Goal: Task Accomplishment & Management: Manage account settings

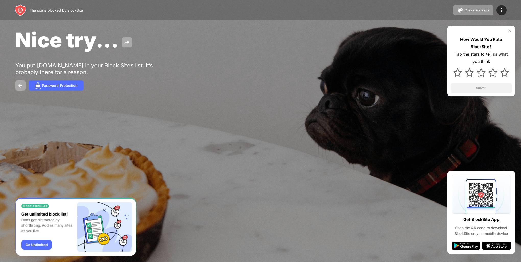
click at [289, 79] on div "Nice try... You put youtube.com in your Block Sites list. It’s probably there f…" at bounding box center [260, 59] width 521 height 118
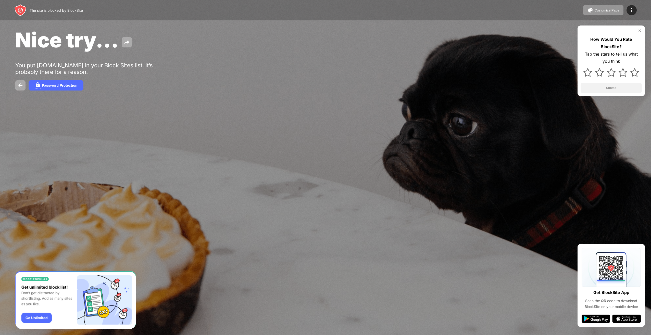
click at [374, 148] on div at bounding box center [325, 167] width 651 height 335
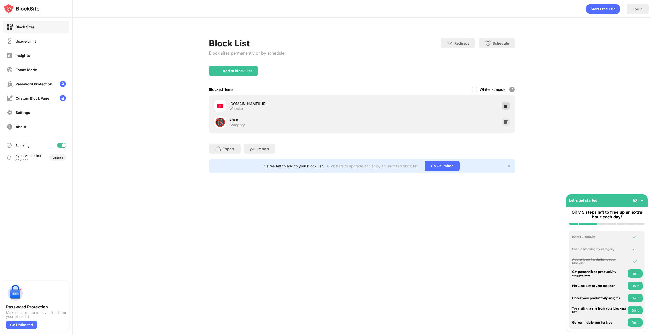
click at [509, 108] on div at bounding box center [506, 106] width 8 height 8
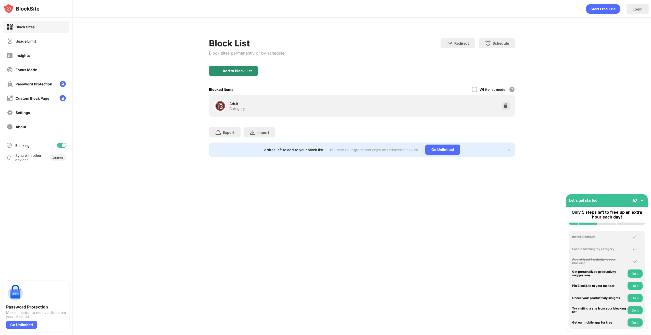
click at [223, 67] on div "Add to Block List" at bounding box center [233, 71] width 49 height 10
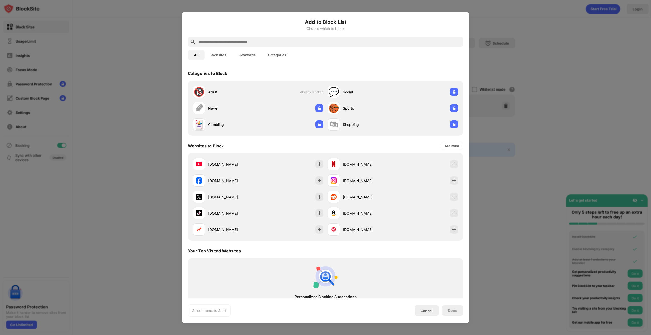
click at [224, 44] on input "text" at bounding box center [329, 42] width 263 height 6
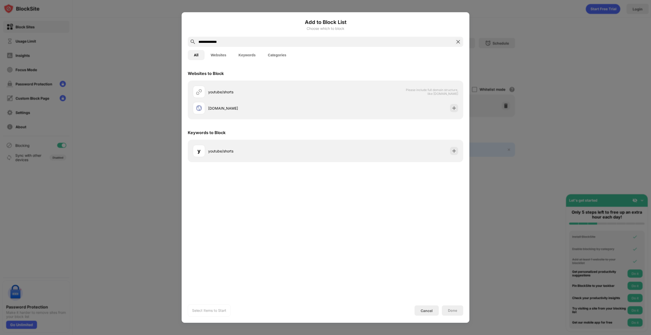
type input "**********"
click at [456, 43] on img at bounding box center [458, 42] width 6 height 6
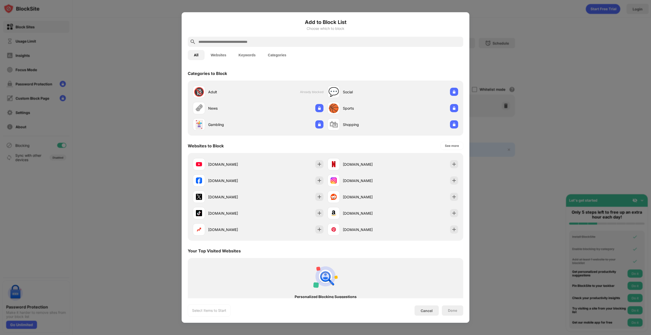
click at [104, 96] on div at bounding box center [325, 167] width 651 height 335
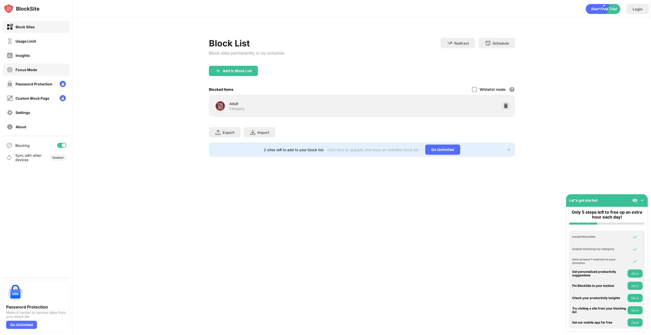
click at [32, 74] on div "Focus Mode" at bounding box center [36, 70] width 66 height 12
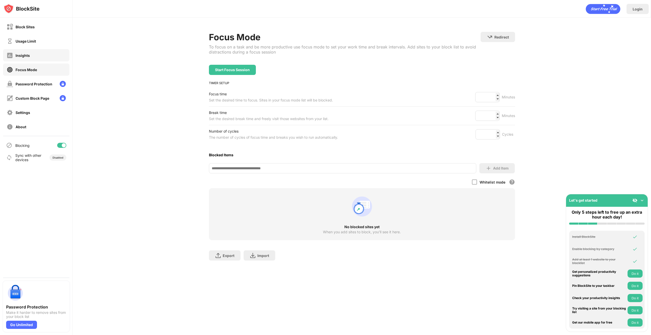
click at [28, 57] on div "Insights" at bounding box center [23, 55] width 14 height 4
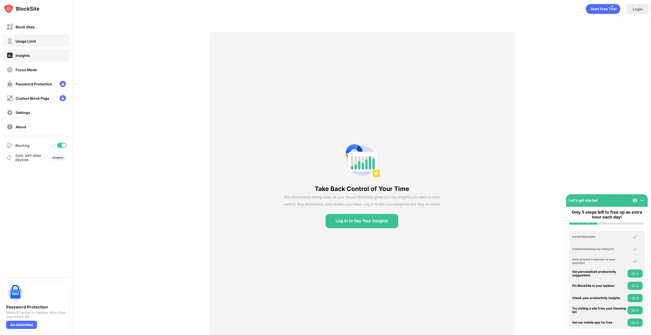
click at [31, 41] on div "Usage Limit" at bounding box center [26, 41] width 20 height 4
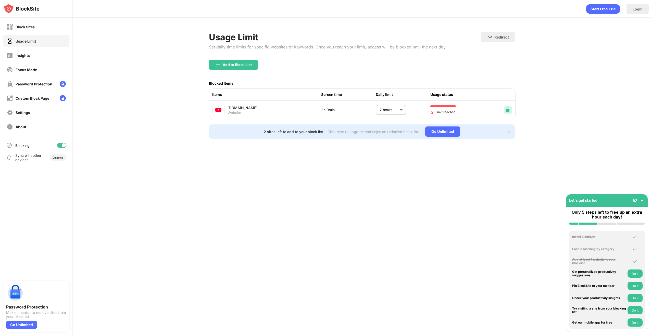
click at [510, 111] on img at bounding box center [508, 109] width 5 height 5
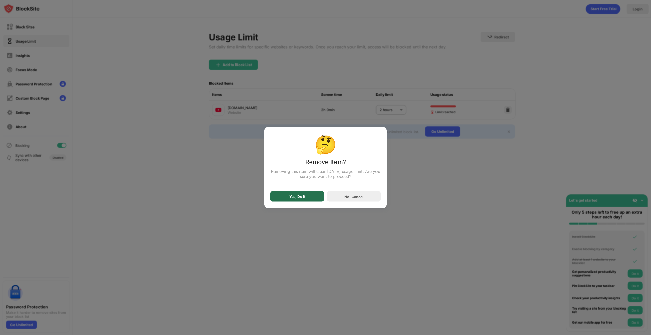
click at [305, 197] on div "Yes, Do It" at bounding box center [297, 197] width 16 height 4
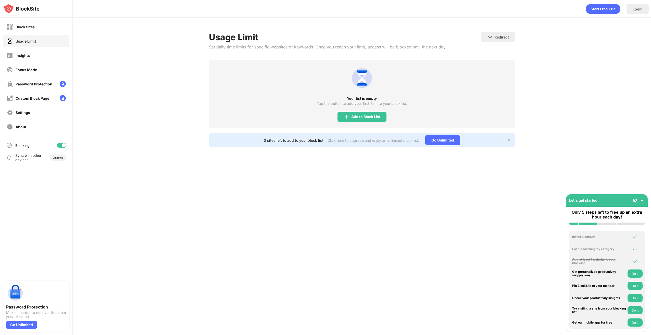
click at [305, 197] on div "Login Usage Limit Set daily time limits for specific websites or keywords. Once…" at bounding box center [362, 167] width 579 height 335
click at [35, 27] on div "Block Sites" at bounding box center [36, 27] width 66 height 12
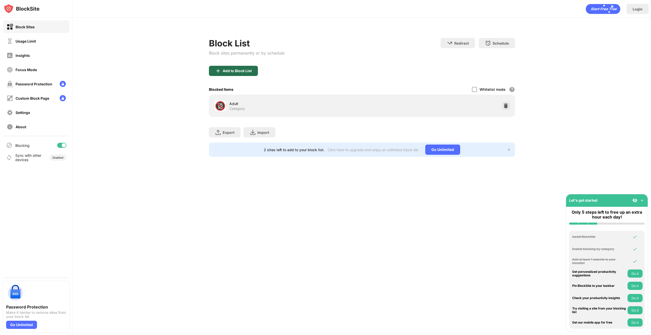
click at [242, 70] on div "Add to Block List" at bounding box center [237, 71] width 29 height 4
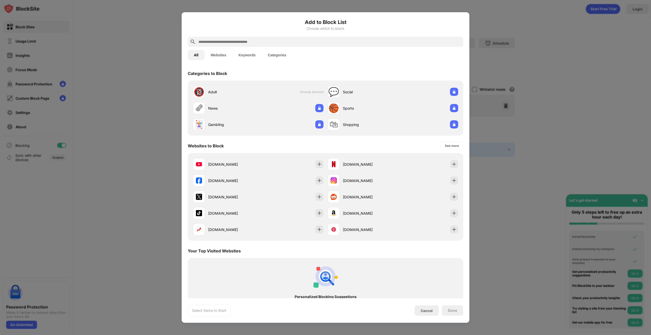
paste input "**********"
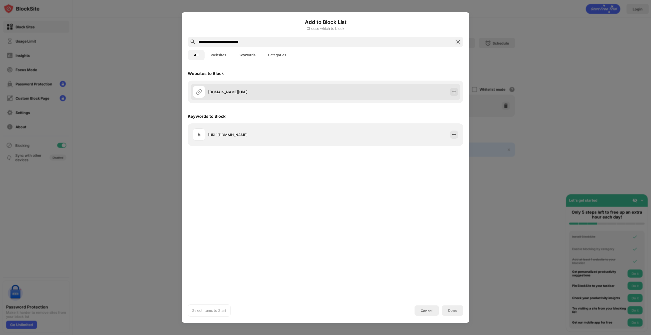
type input "**********"
click at [249, 94] on div "[DOMAIN_NAME][URL]" at bounding box center [266, 91] width 117 height 5
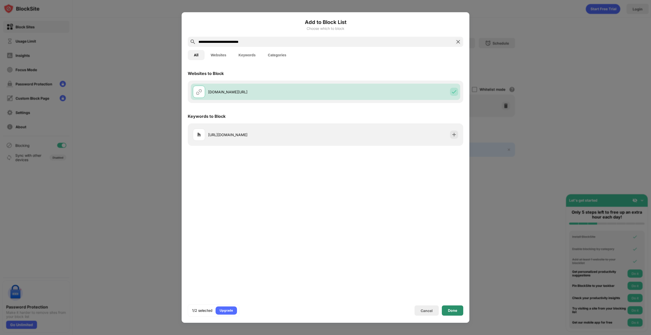
click at [453, 310] on div "Done" at bounding box center [452, 311] width 9 height 4
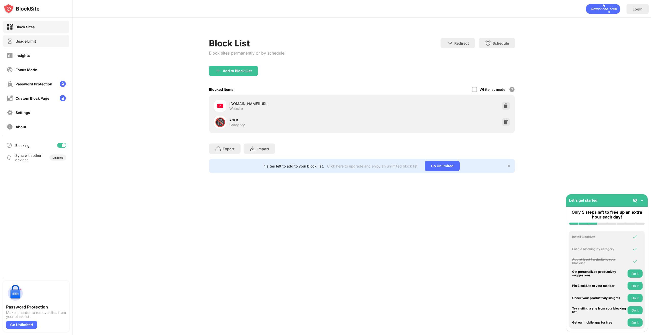
click at [29, 40] on div "Usage Limit" at bounding box center [26, 41] width 20 height 4
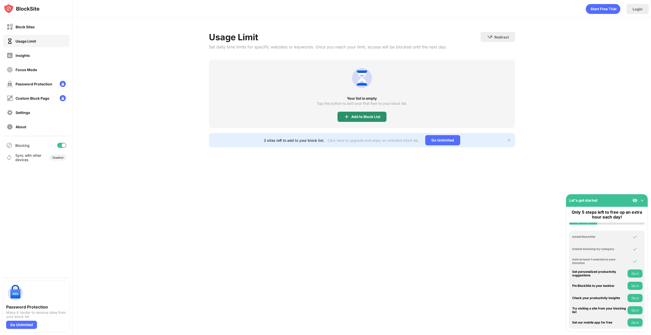
click at [359, 115] on div "Add to Block List" at bounding box center [366, 117] width 29 height 4
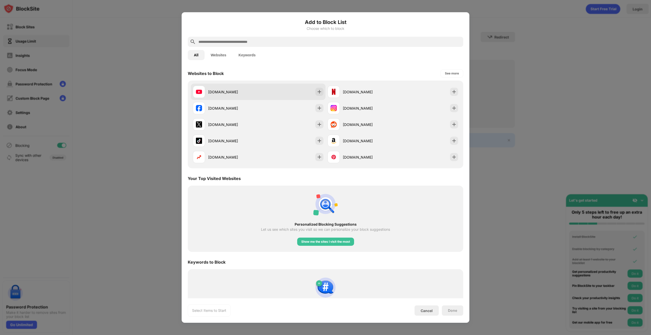
click at [240, 92] on div "youtube.com" at bounding box center [233, 91] width 50 height 5
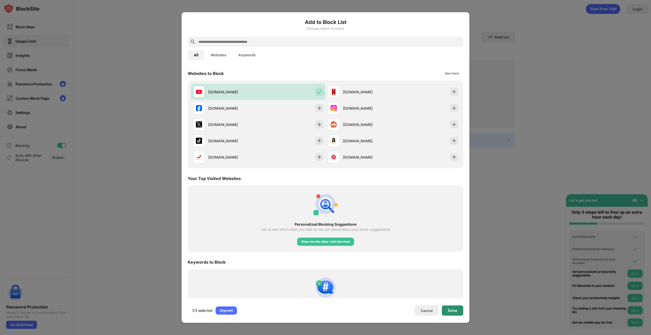
click at [453, 312] on div "Done" at bounding box center [452, 311] width 9 height 4
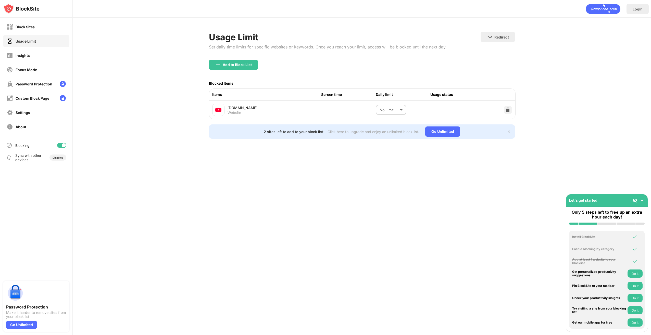
click at [389, 110] on body "Block Sites Usage Limit Insights Focus Mode Password Protection Custom Block Pa…" at bounding box center [325, 167] width 651 height 335
click at [384, 171] on p "3 hours" at bounding box center [388, 170] width 26 height 6
type input "***"
click at [283, 166] on div "Login Usage Limit Set daily time limits for specific websites or keywords. Once…" at bounding box center [362, 167] width 579 height 335
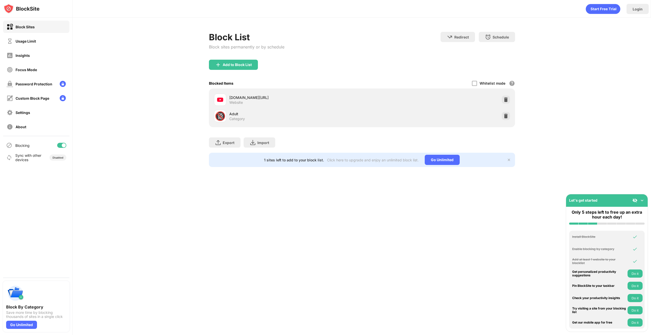
drag, startPoint x: 0, startPoint y: 0, endPoint x: 341, endPoint y: 115, distance: 359.4
click at [341, 115] on div "Adult" at bounding box center [296, 113] width 133 height 5
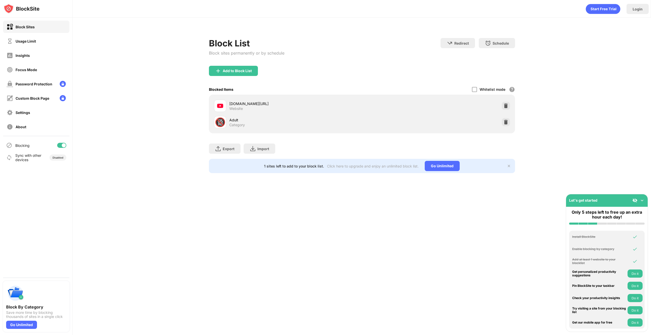
click at [409, 106] on div "[DOMAIN_NAME][URL] Website" at bounding box center [362, 106] width 300 height 16
click at [505, 104] on img at bounding box center [506, 105] width 5 height 5
